Goal: Task Accomplishment & Management: Contribute content

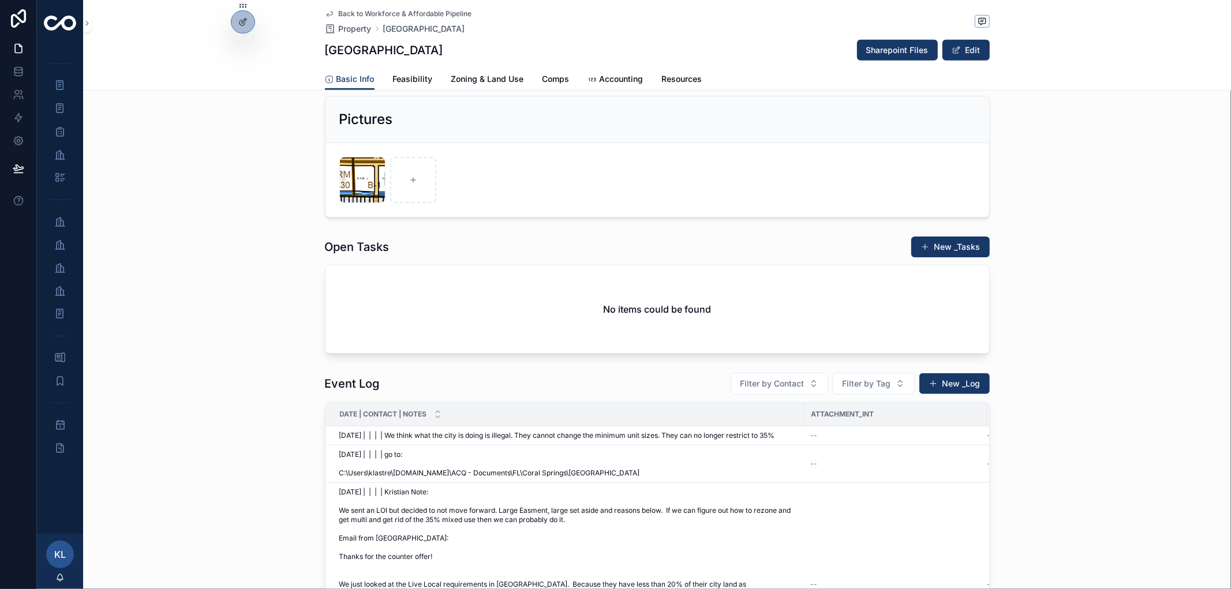
scroll to position [513, 0]
click at [936, 394] on button "New _Log" at bounding box center [955, 383] width 70 height 21
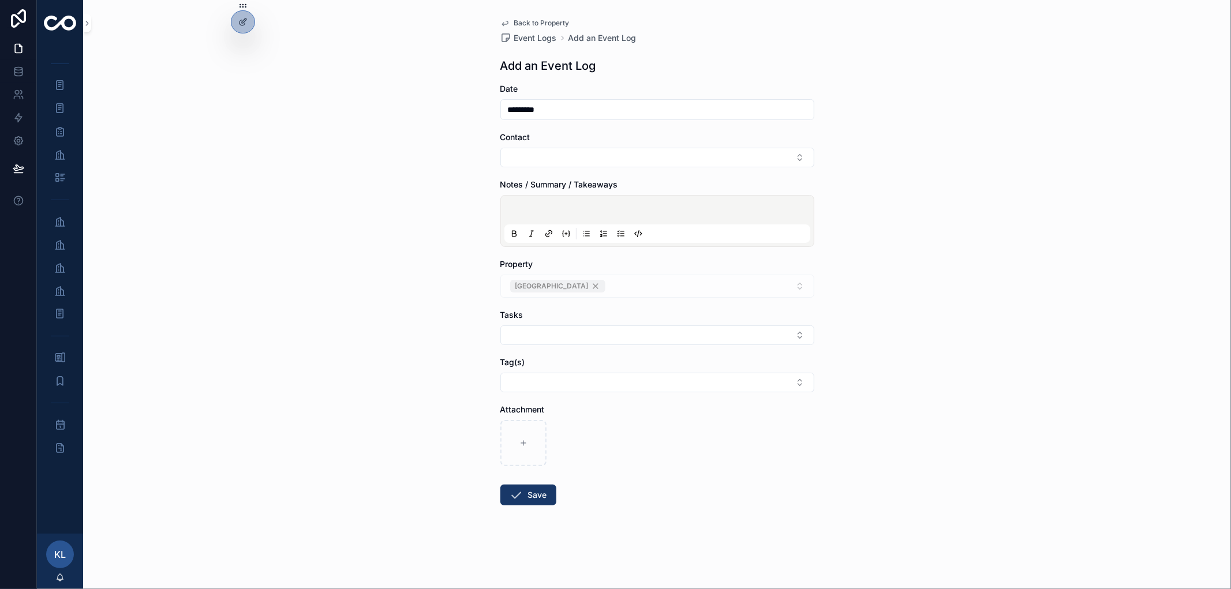
click at [560, 217] on div "scrollable content" at bounding box center [658, 221] width 306 height 44
click at [559, 214] on p "scrollable content" at bounding box center [660, 212] width 306 height 12
click at [526, 499] on button "Save" at bounding box center [528, 495] width 56 height 21
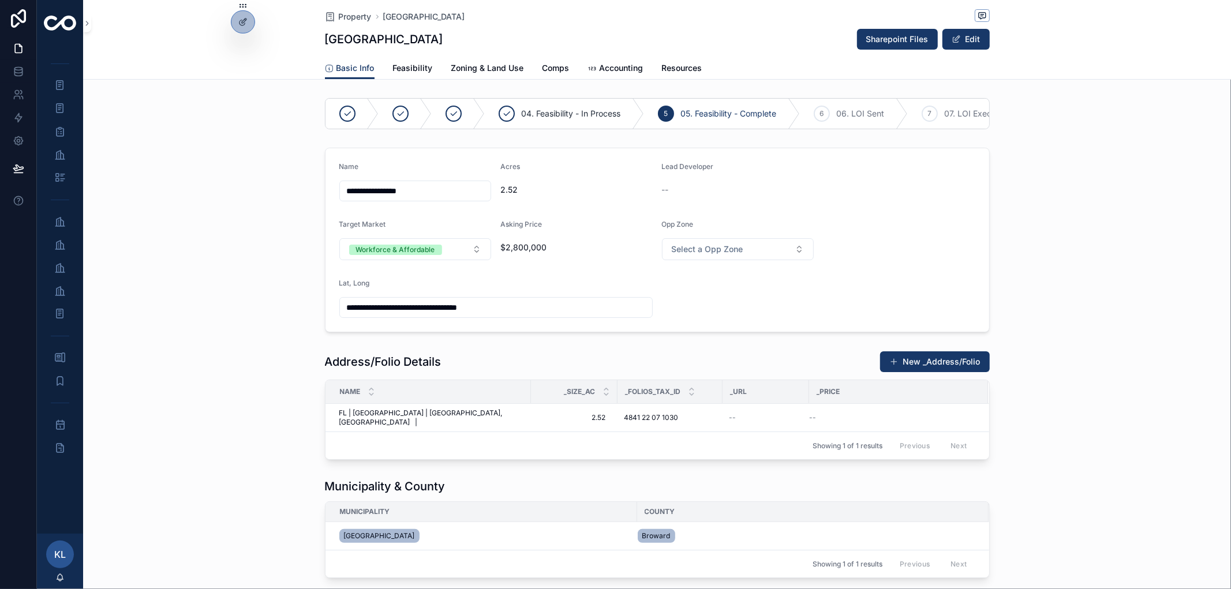
click at [205, 286] on div "**********" at bounding box center [657, 240] width 1148 height 194
